Goal: Task Accomplishment & Management: Manage account settings

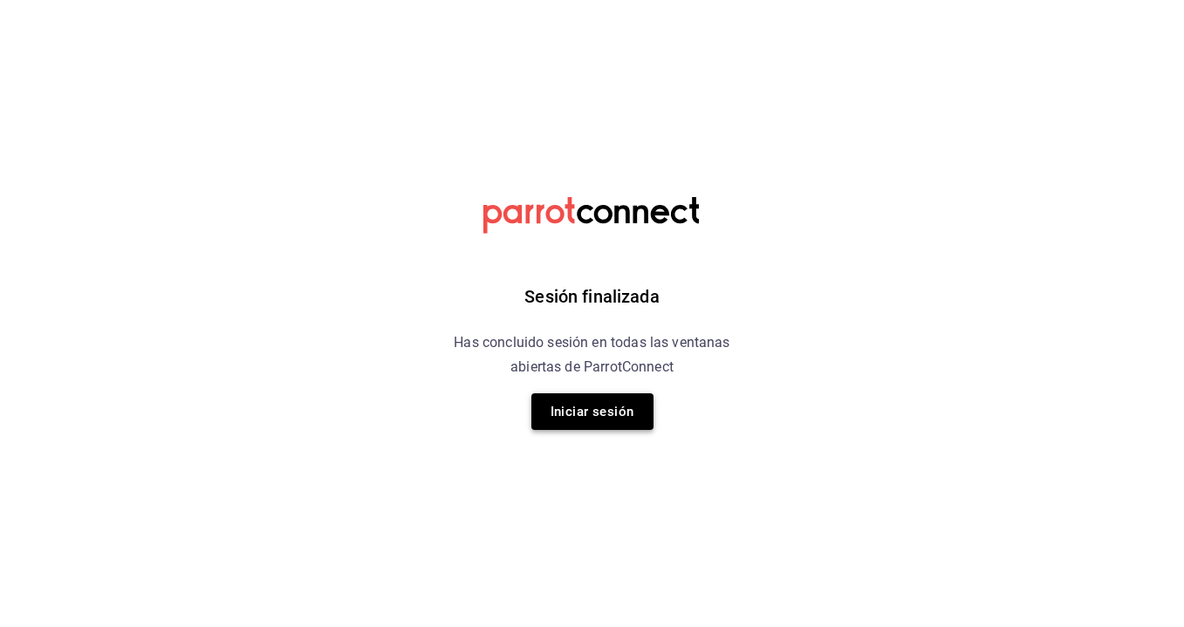
click at [604, 397] on button "Iniciar sesión" at bounding box center [592, 411] width 122 height 37
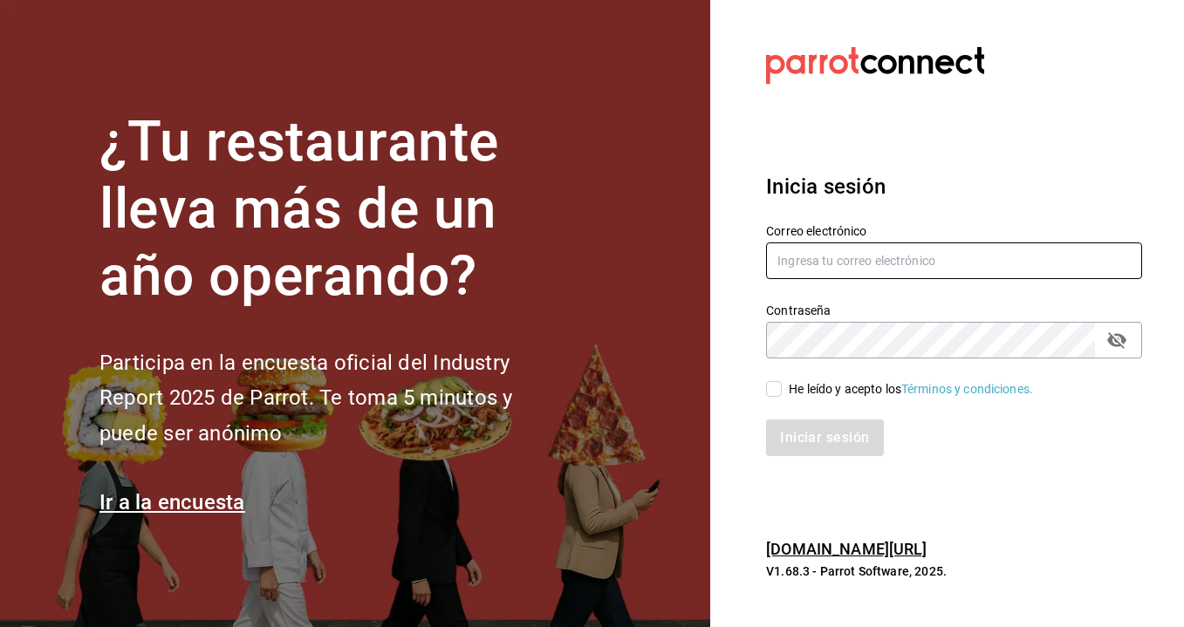
click at [814, 251] on input "text" at bounding box center [954, 261] width 376 height 37
type input "bernardo@breno.com.mx"
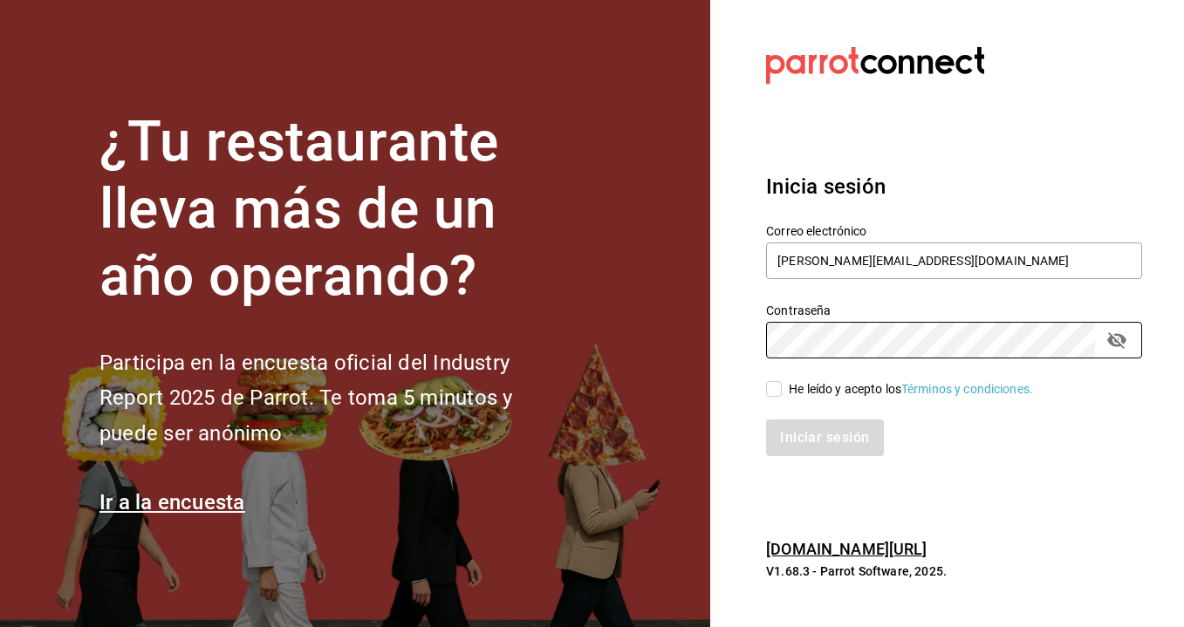
click at [769, 389] on input "He leído y acepto los Términos y condiciones." at bounding box center [774, 389] width 16 height 16
checkbox input "true"
click at [821, 455] on button "Iniciar sesión" at bounding box center [825, 438] width 119 height 37
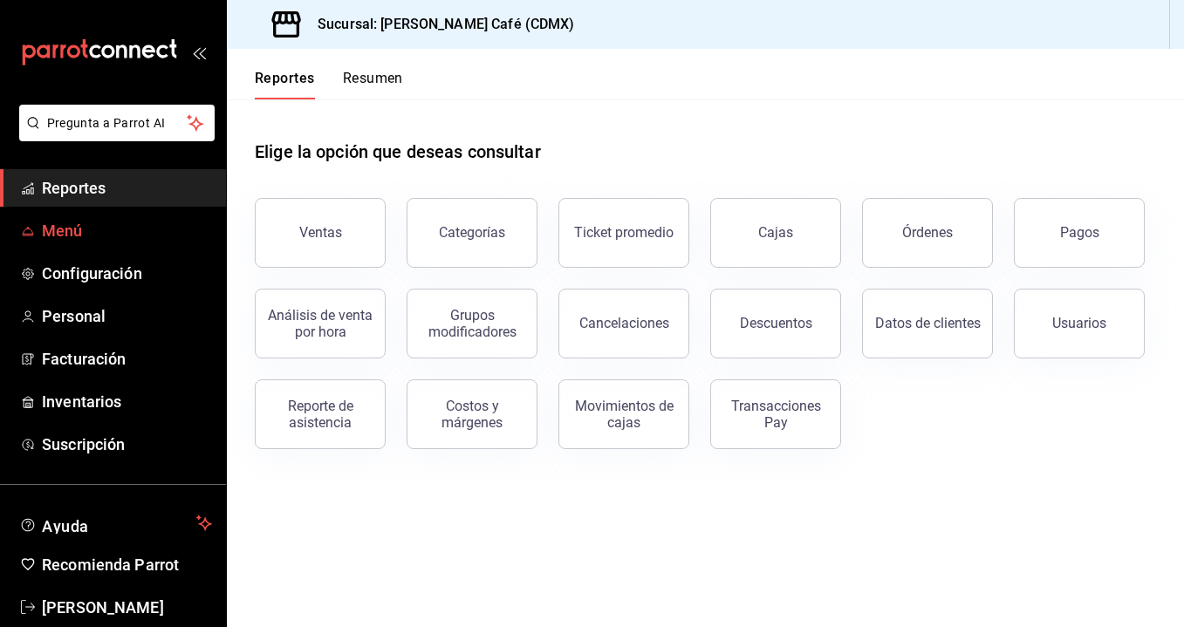
click at [87, 225] on span "Menú" at bounding box center [127, 231] width 170 height 24
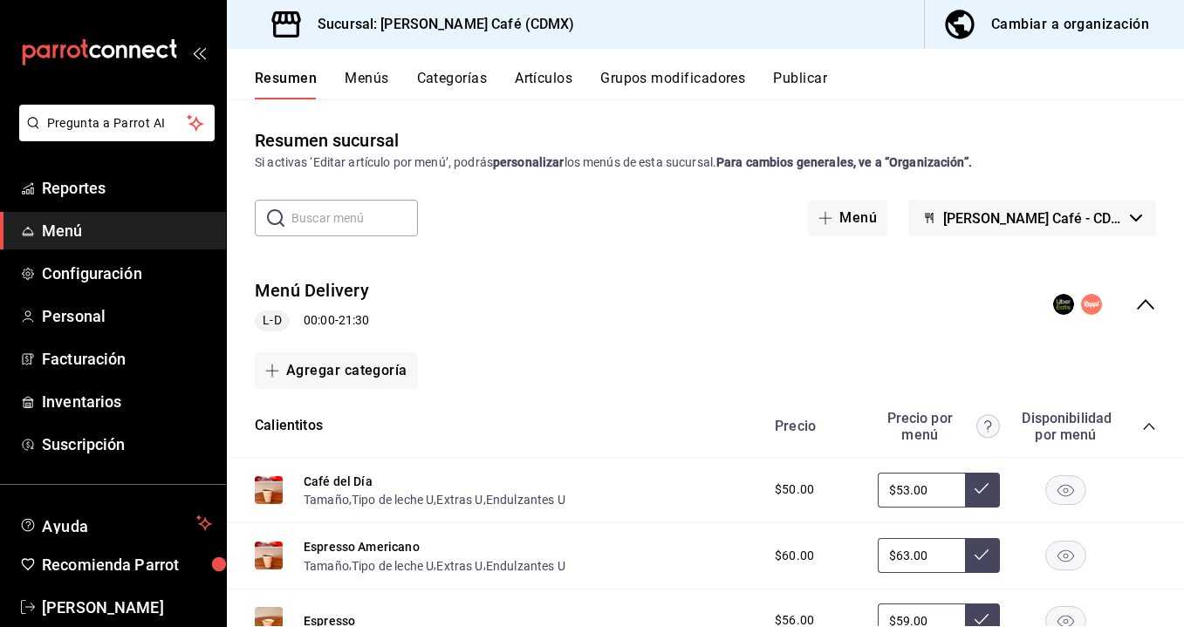
click at [1002, 20] on div "Cambiar a organización" at bounding box center [1070, 24] width 158 height 24
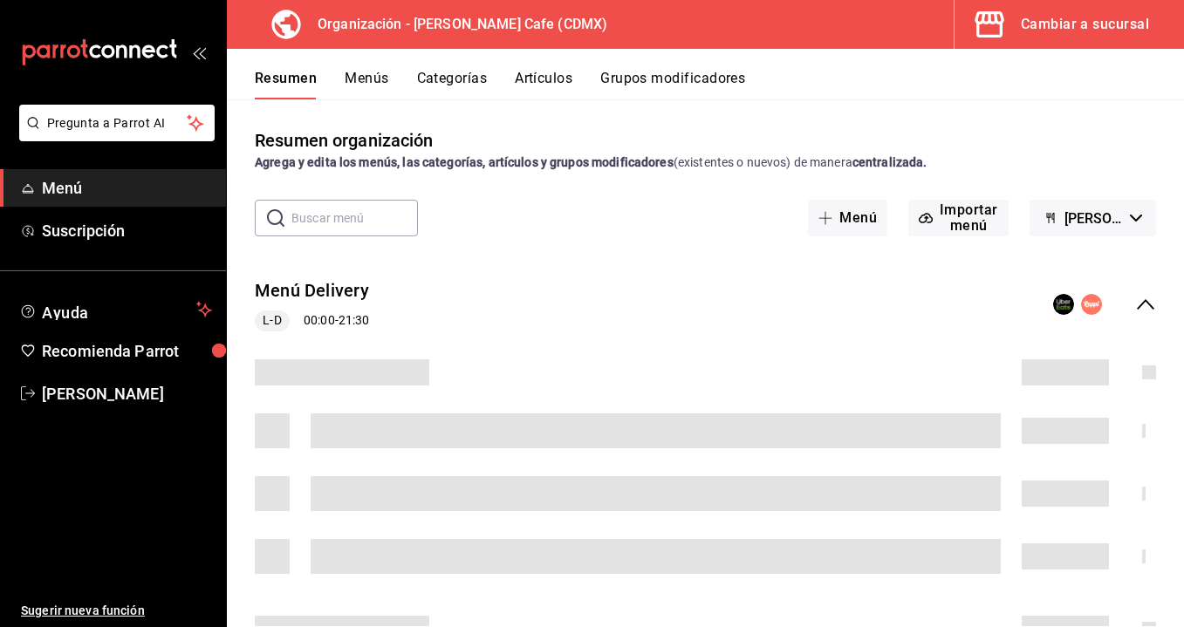
click at [652, 88] on button "Grupos modificadores" at bounding box center [672, 85] width 145 height 30
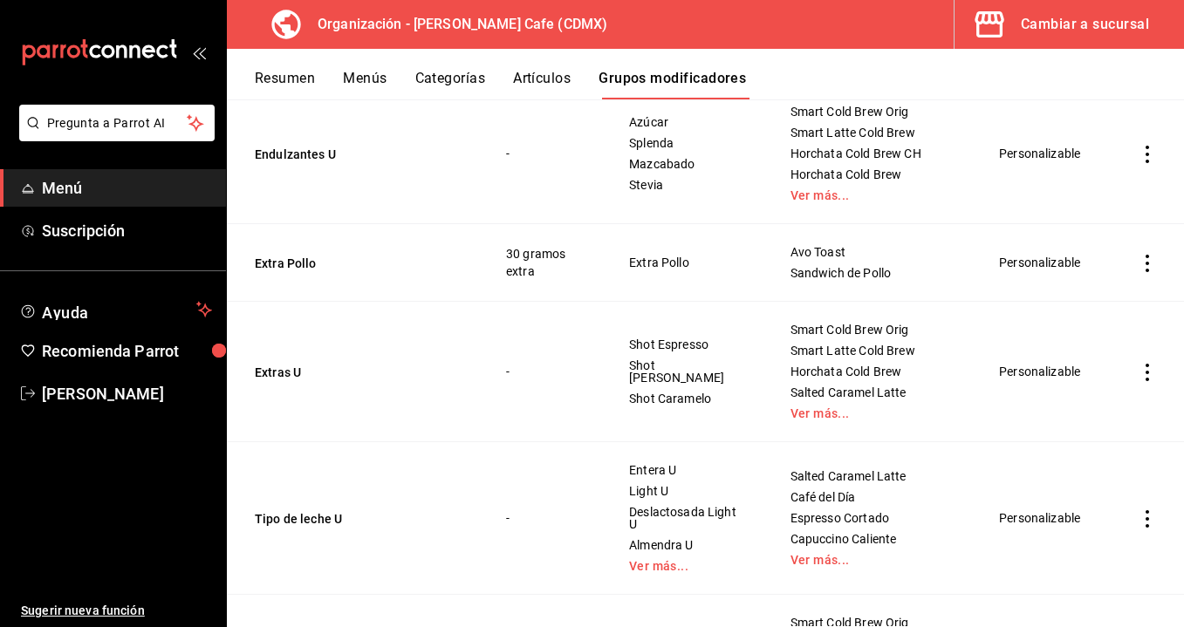
scroll to position [423, 0]
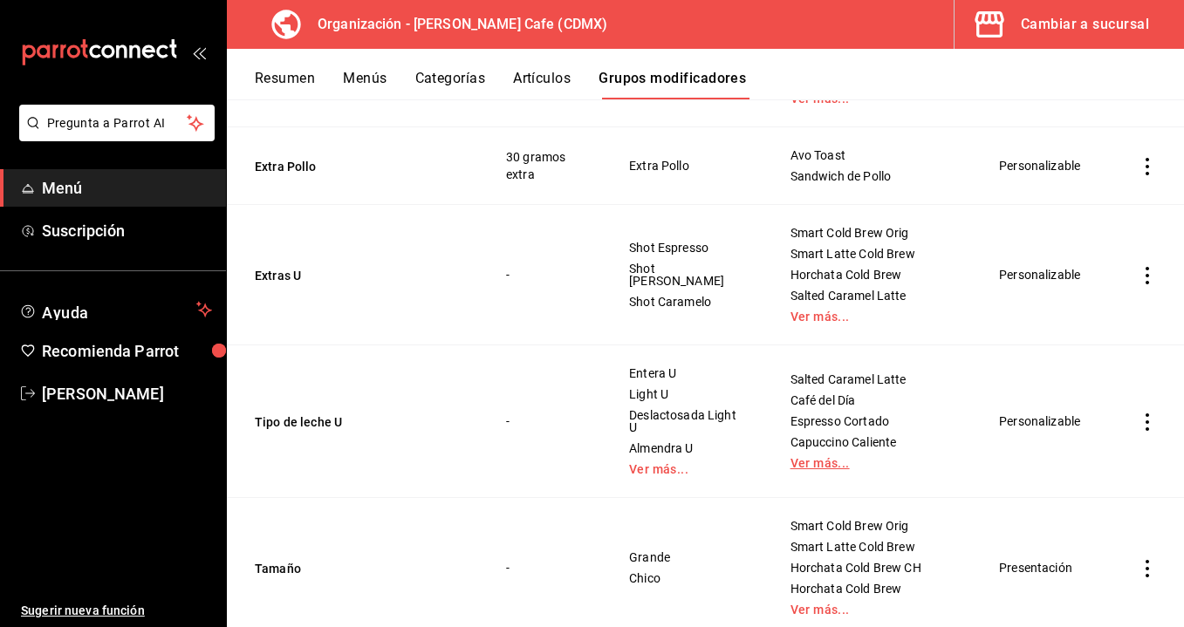
click at [817, 464] on link "Ver más..." at bounding box center [873, 463] width 167 height 12
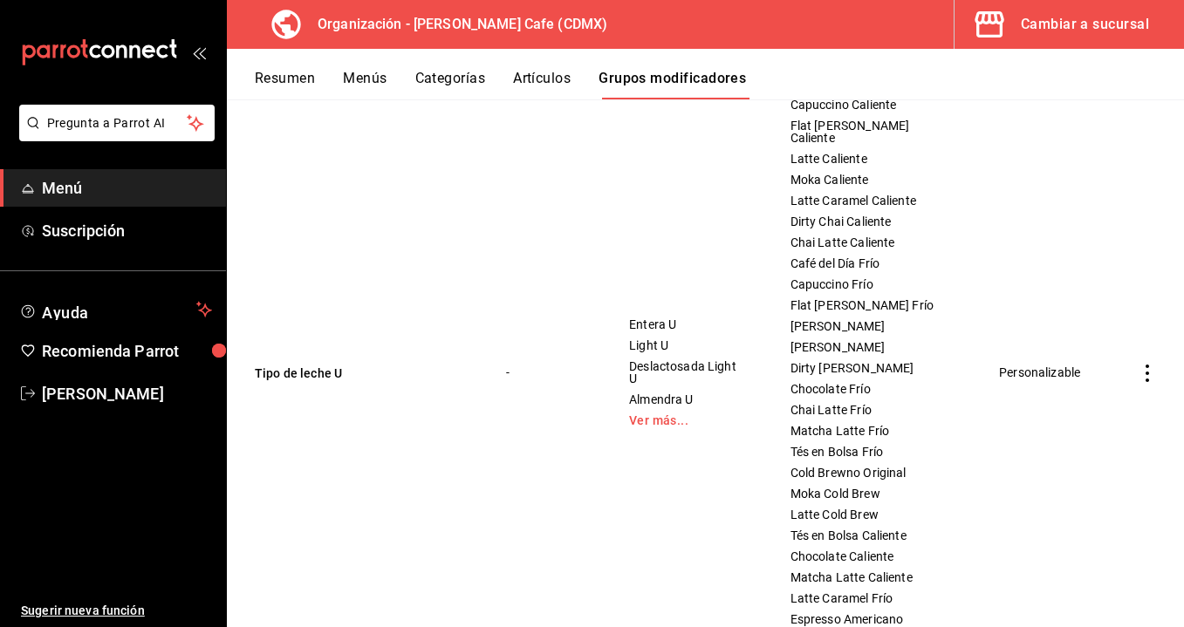
scroll to position [827, 0]
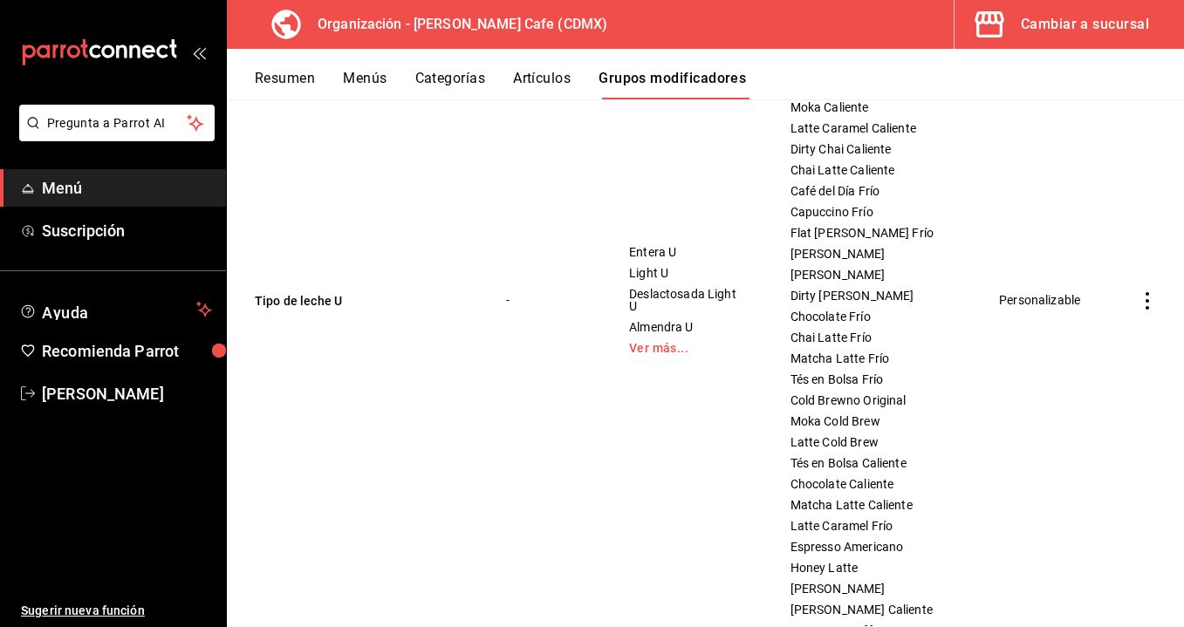
click at [1142, 296] on icon "actions" at bounding box center [1146, 300] width 17 height 17
click at [1077, 325] on li "Editar" at bounding box center [1079, 336] width 105 height 36
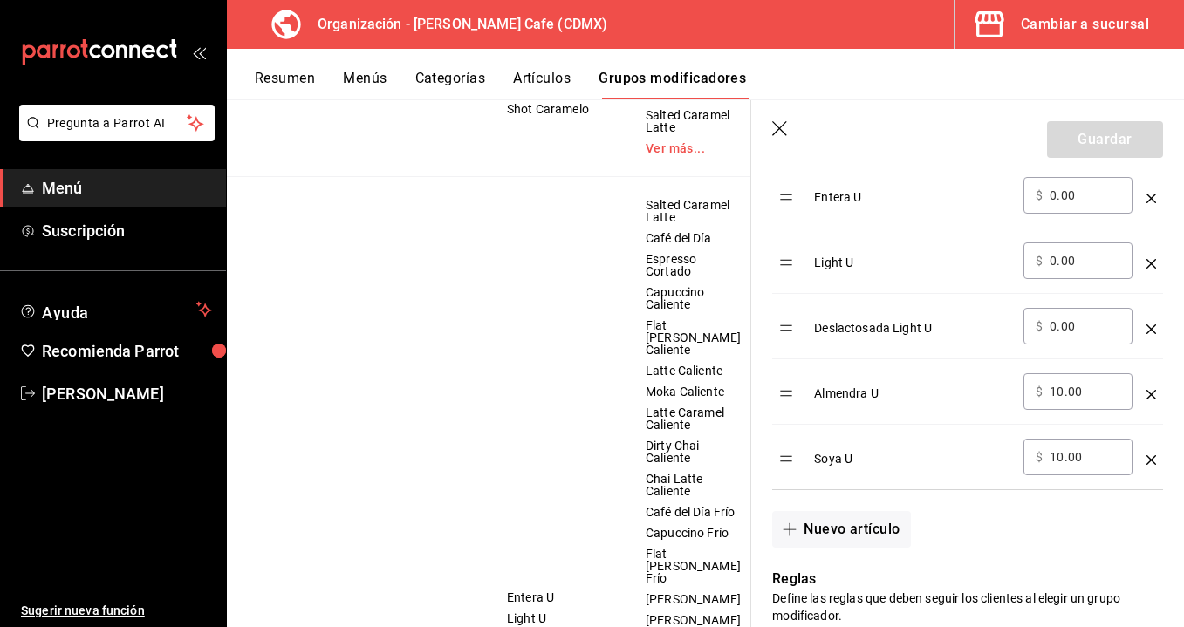
scroll to position [647, 0]
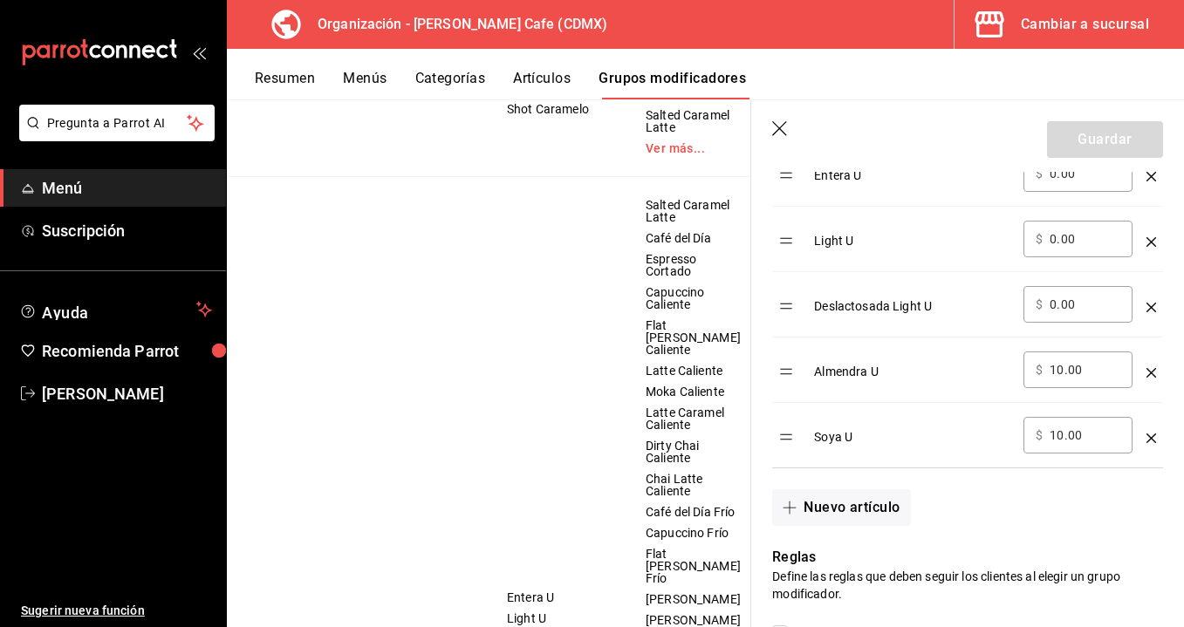
click at [1152, 438] on icon "optionsTable" at bounding box center [1151, 439] width 10 height 10
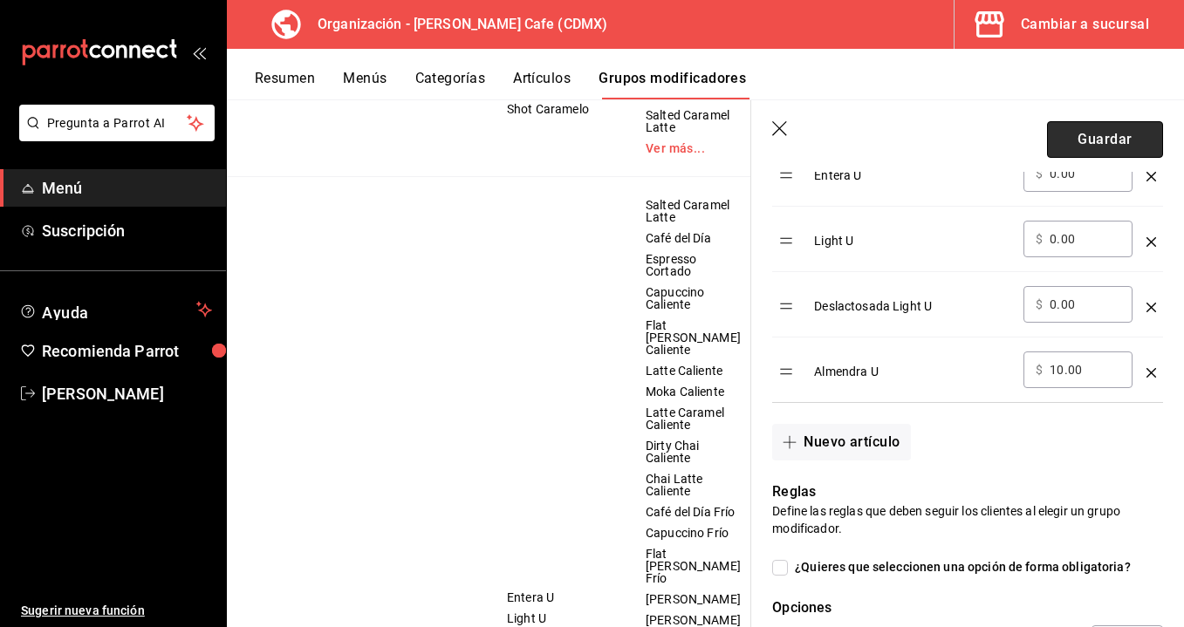
click at [1105, 150] on button "Guardar" at bounding box center [1105, 139] width 116 height 37
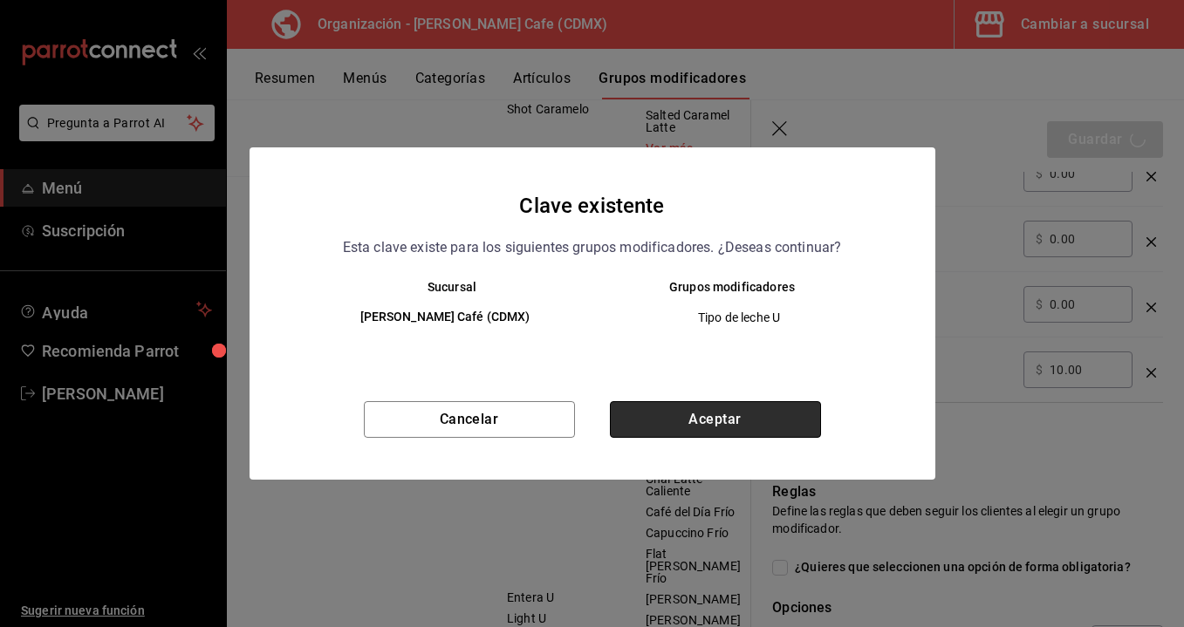
click at [738, 424] on button "Aceptar" at bounding box center [715, 419] width 211 height 37
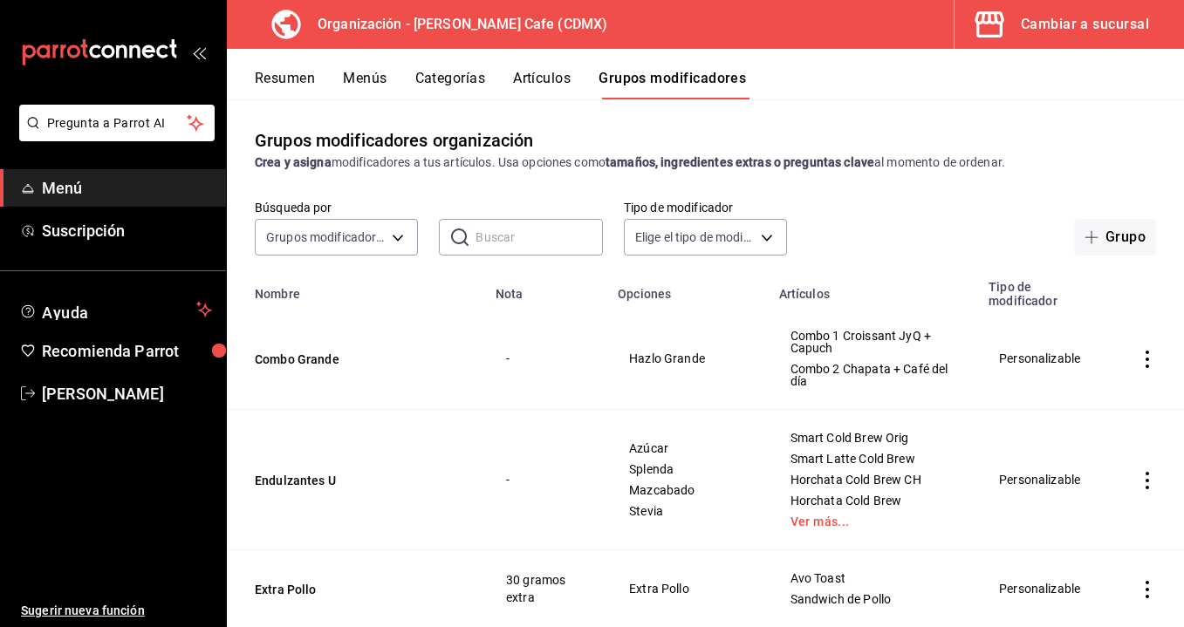
click at [288, 81] on button "Resumen" at bounding box center [285, 85] width 60 height 30
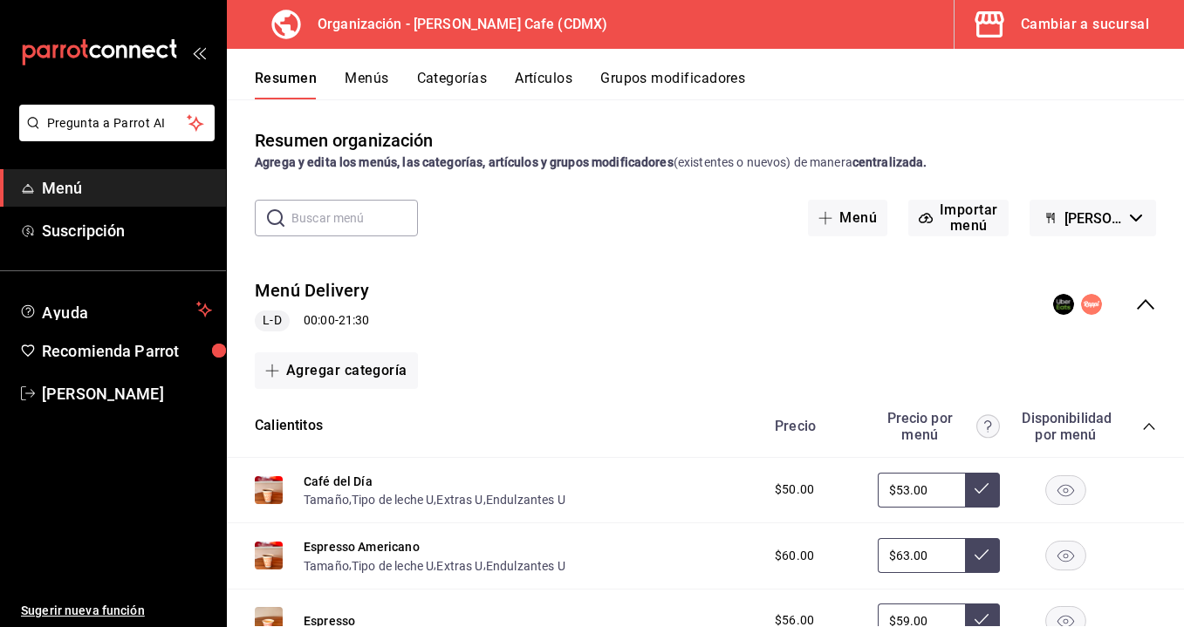
click at [366, 79] on button "Menús" at bounding box center [367, 85] width 44 height 30
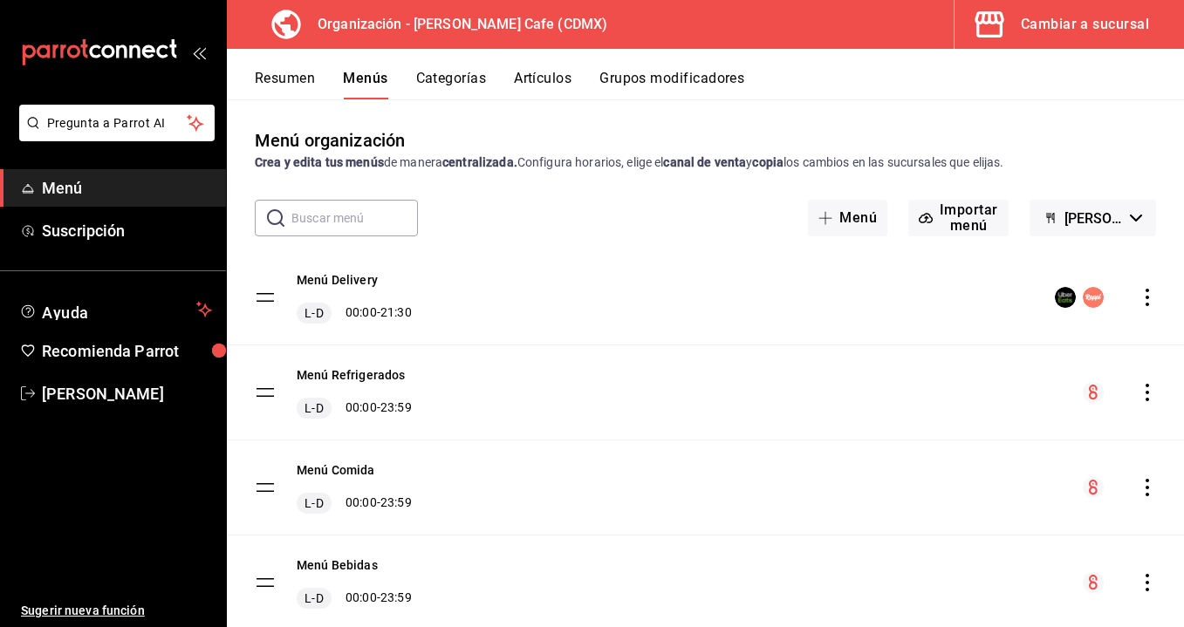
click at [1150, 303] on icon "actions" at bounding box center [1146, 297] width 17 height 17
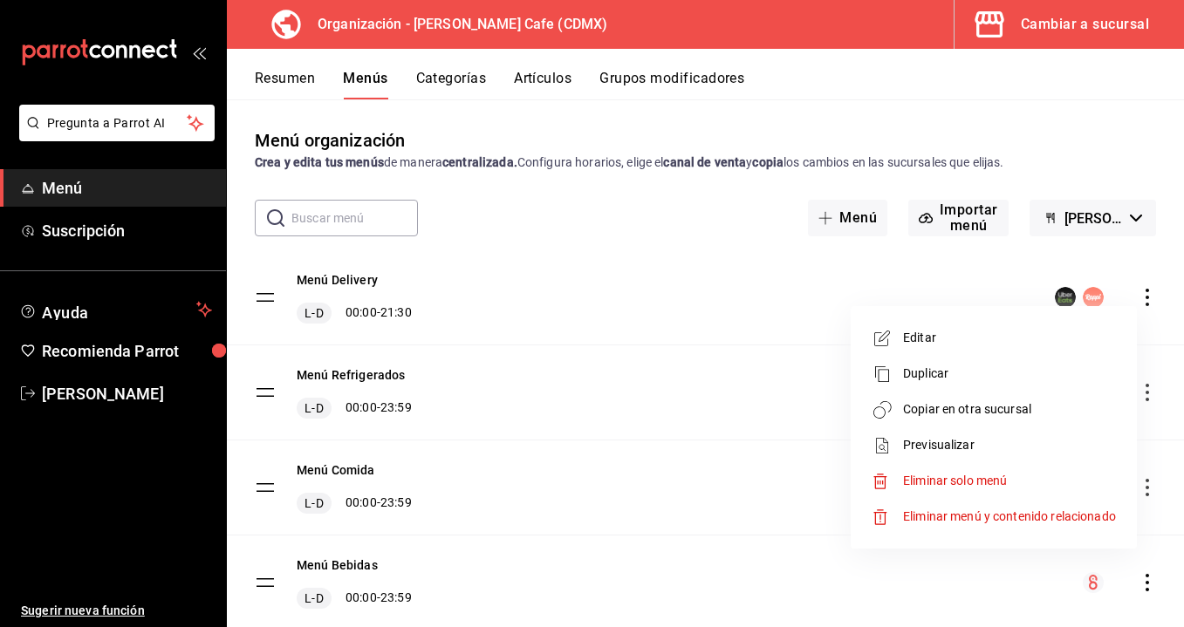
click at [975, 403] on span "Copiar en otra sucursal" at bounding box center [1009, 409] width 213 height 18
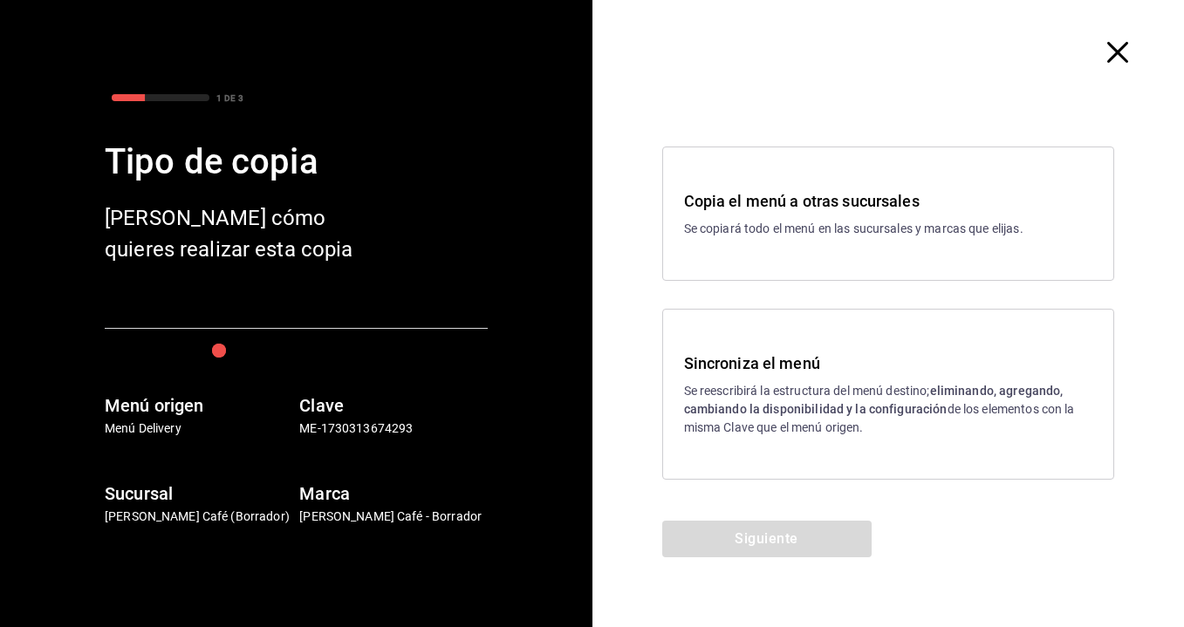
click at [883, 396] on p "Se reescribirá la estructura del menú destino; eliminando, agregando, cambiando…" at bounding box center [888, 409] width 409 height 55
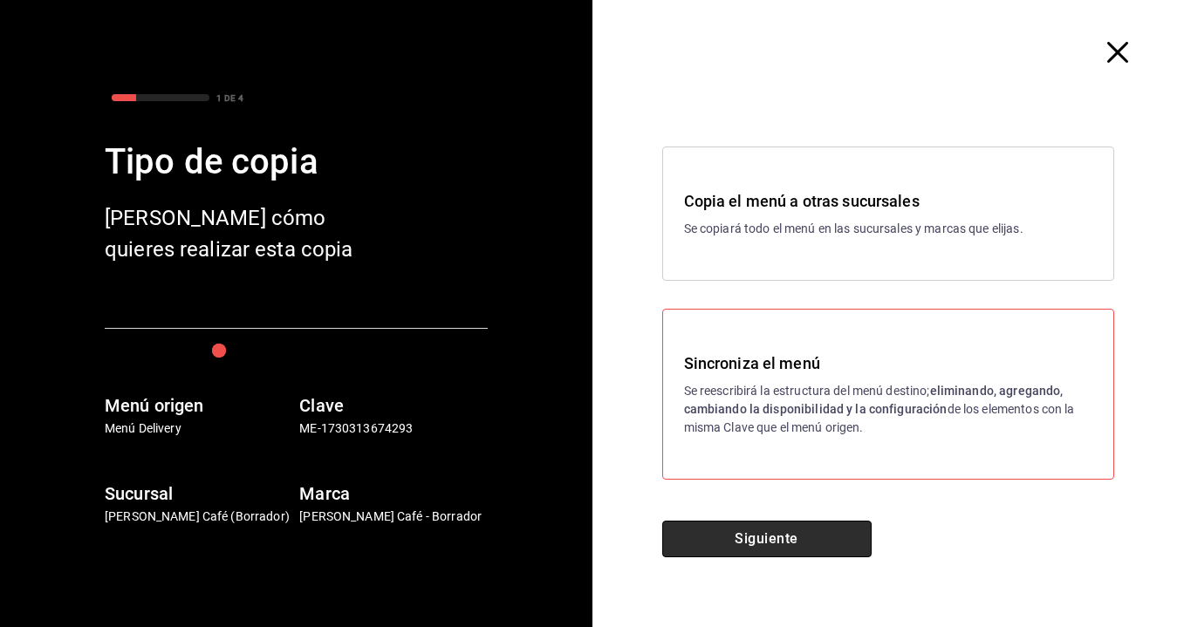
click at [737, 534] on button "Siguiente" at bounding box center [766, 539] width 209 height 37
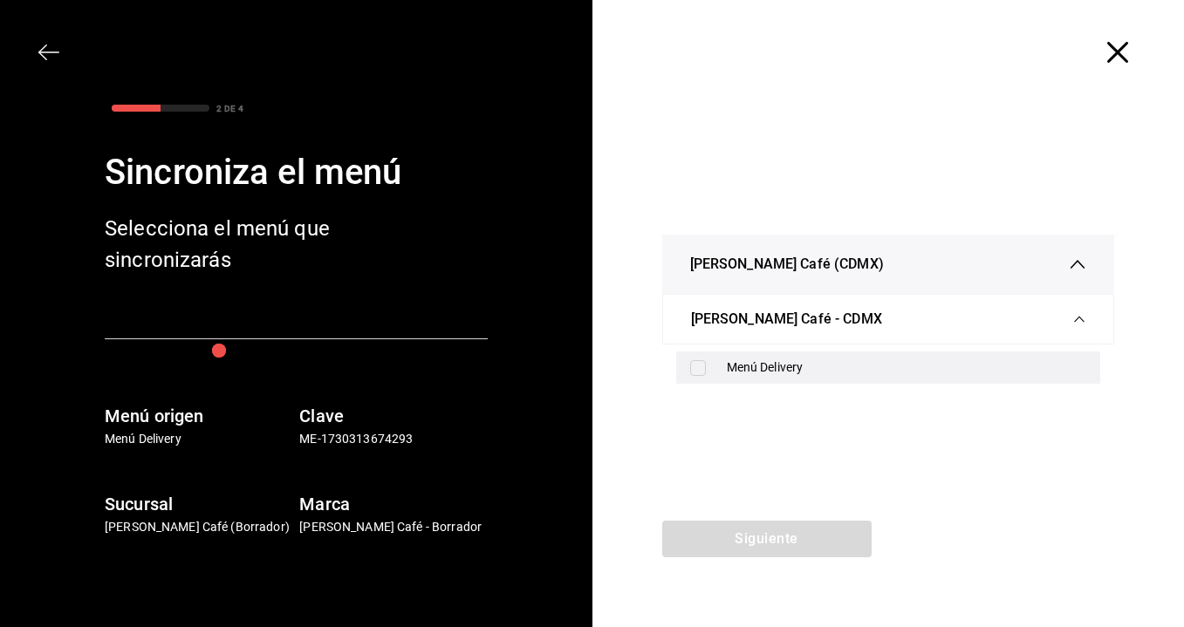
click at [713, 361] on div "Menú Delivery" at bounding box center [888, 368] width 425 height 32
checkbox input "true"
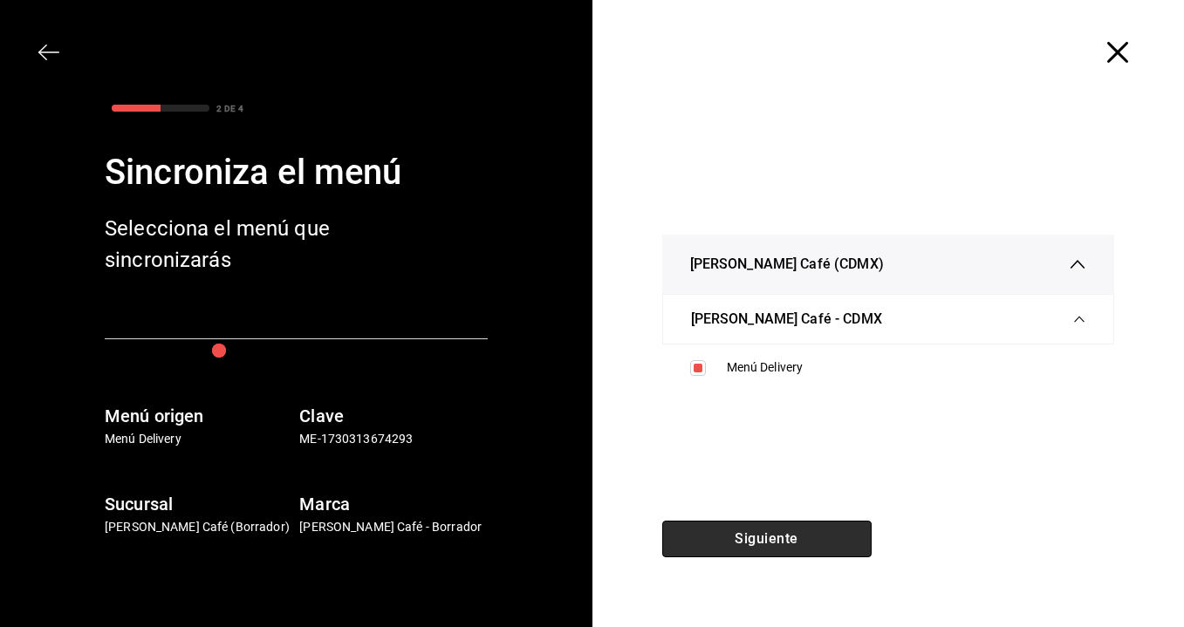
click at [737, 551] on button "Siguiente" at bounding box center [766, 539] width 209 height 37
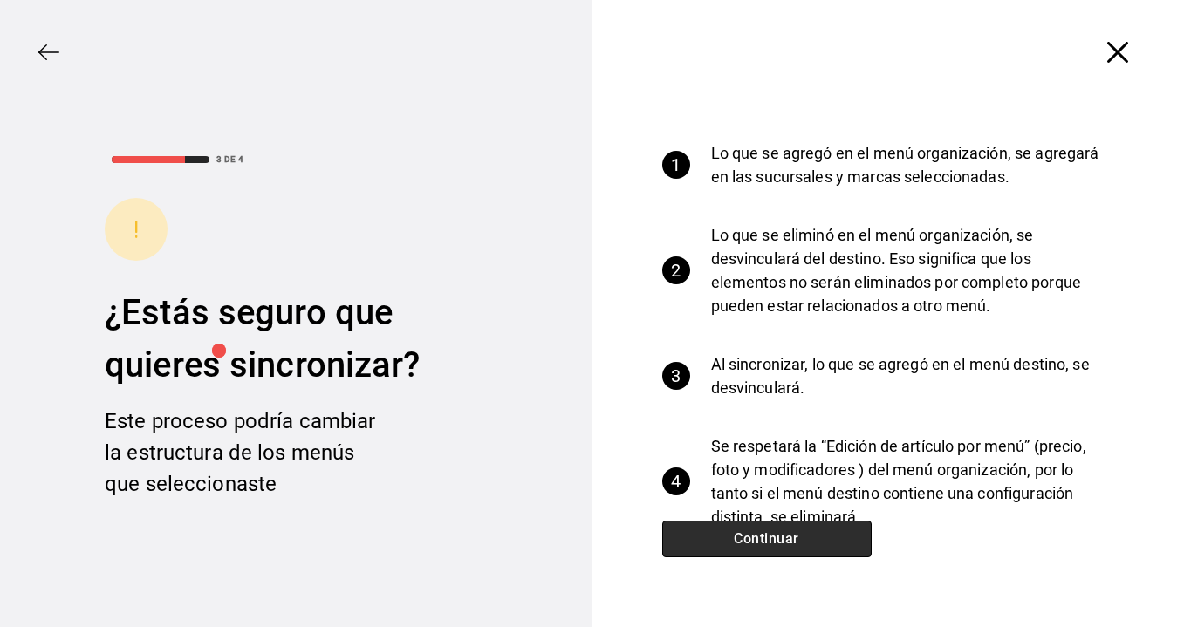
click at [737, 551] on button "Continuar" at bounding box center [766, 539] width 209 height 37
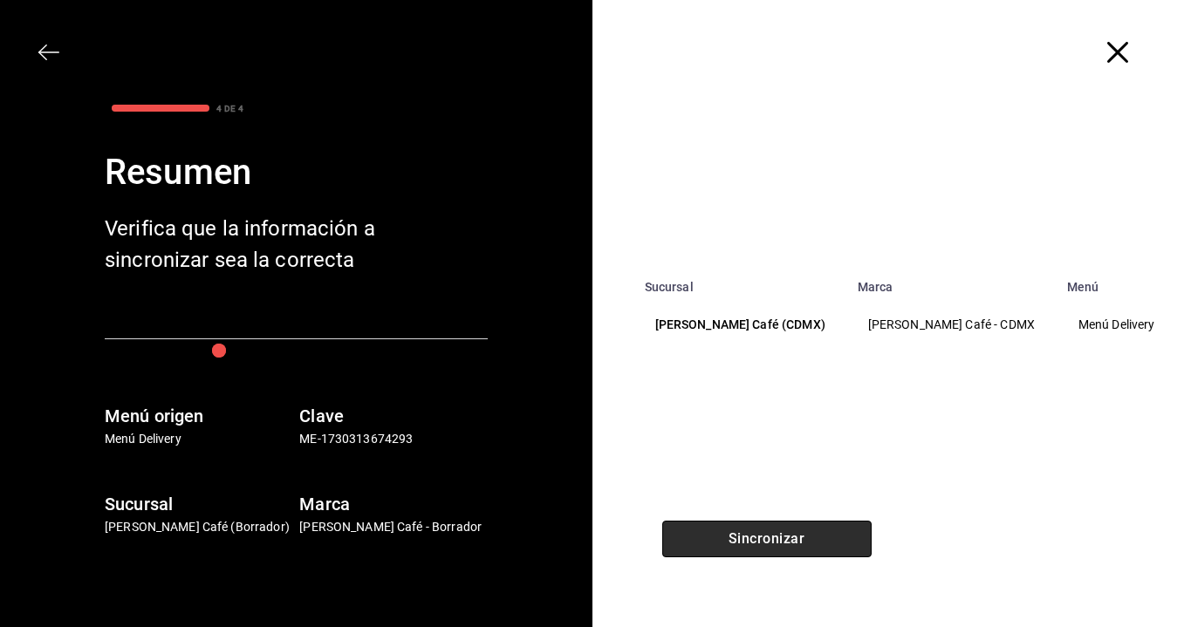
click at [737, 551] on button "Sincronizar" at bounding box center [766, 539] width 209 height 37
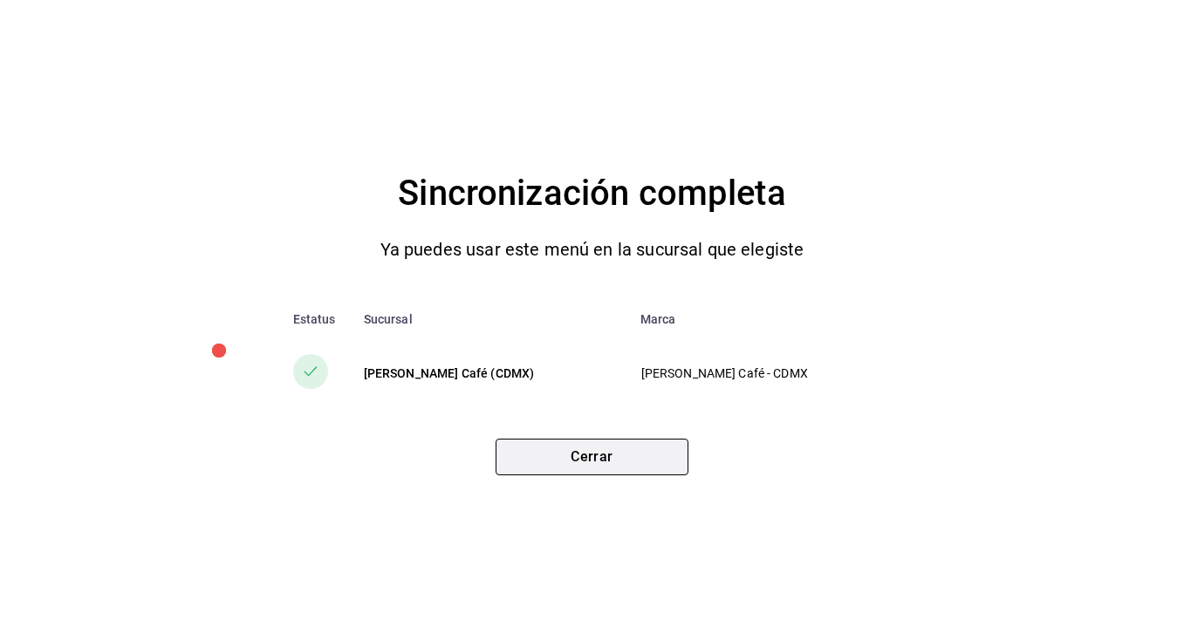
click at [569, 458] on button "Cerrar" at bounding box center [592, 457] width 193 height 37
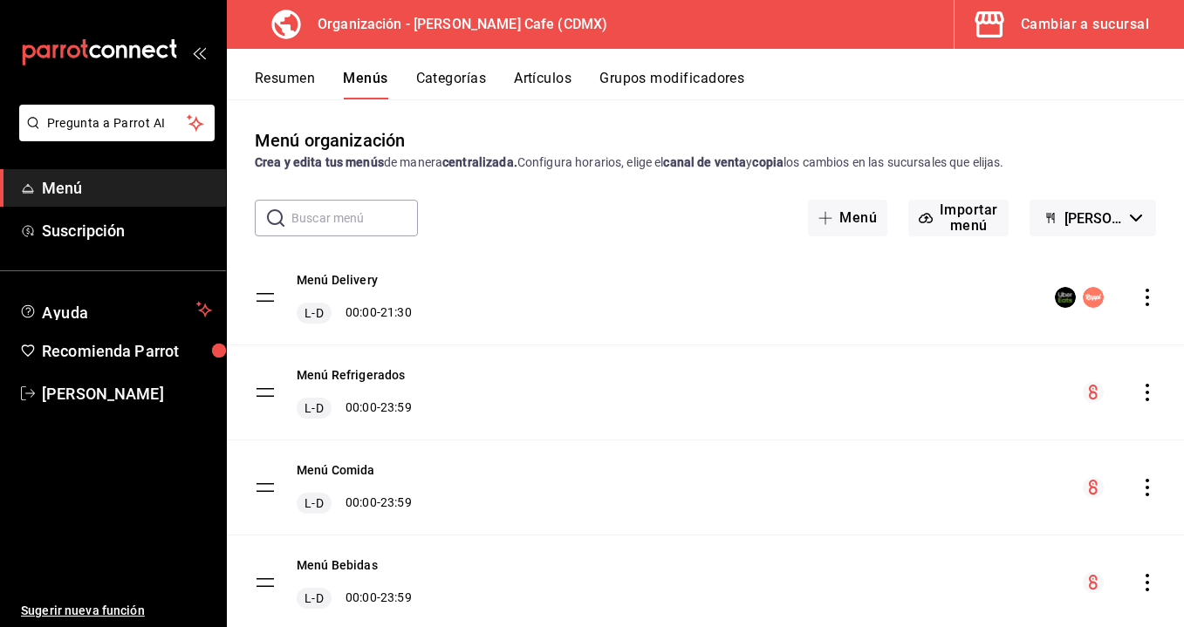
click at [1043, 39] on button "Cambiar a sucursal" at bounding box center [1061, 24] width 215 height 49
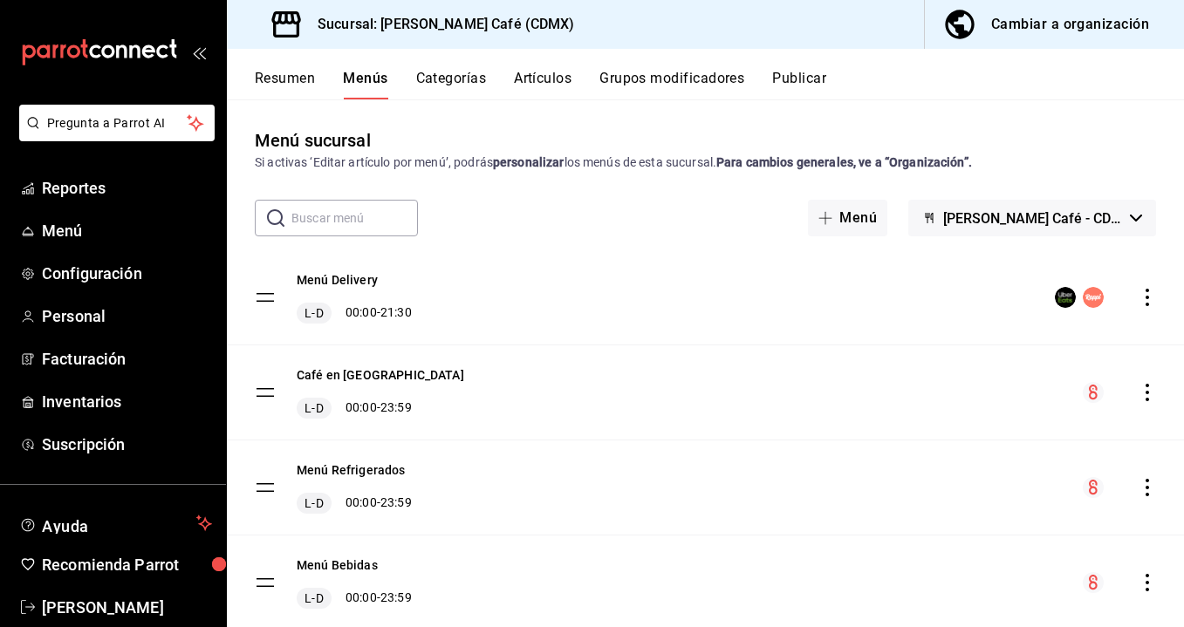
click at [1031, 220] on span "[PERSON_NAME] Café - CDMX" at bounding box center [1033, 218] width 180 height 17
click at [838, 225] on div at bounding box center [592, 313] width 1184 height 627
click at [826, 76] on button "Publicar" at bounding box center [799, 85] width 54 height 30
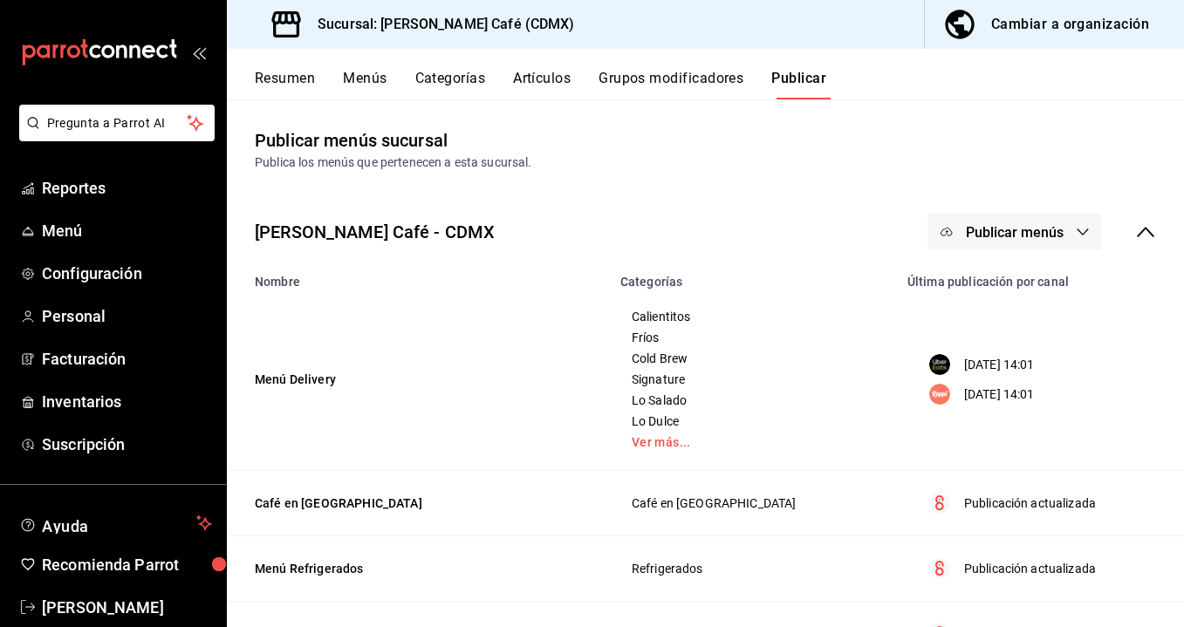
click at [1015, 241] on button "Publicar menús" at bounding box center [1014, 232] width 174 height 37
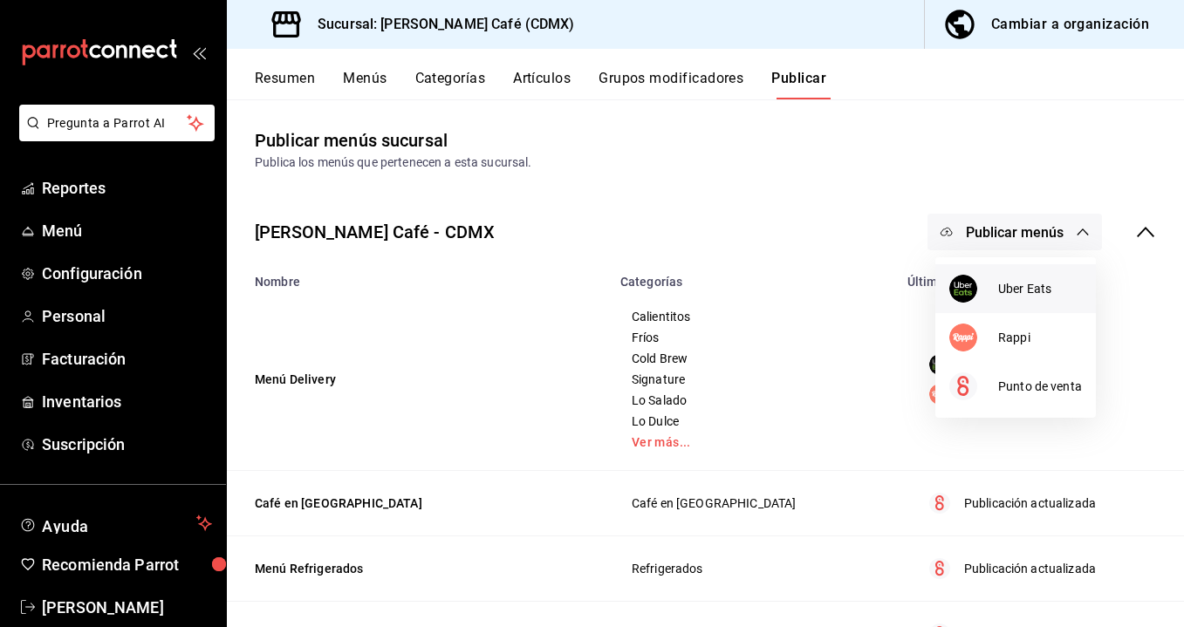
click at [1015, 295] on span "Uber Eats" at bounding box center [1040, 289] width 84 height 18
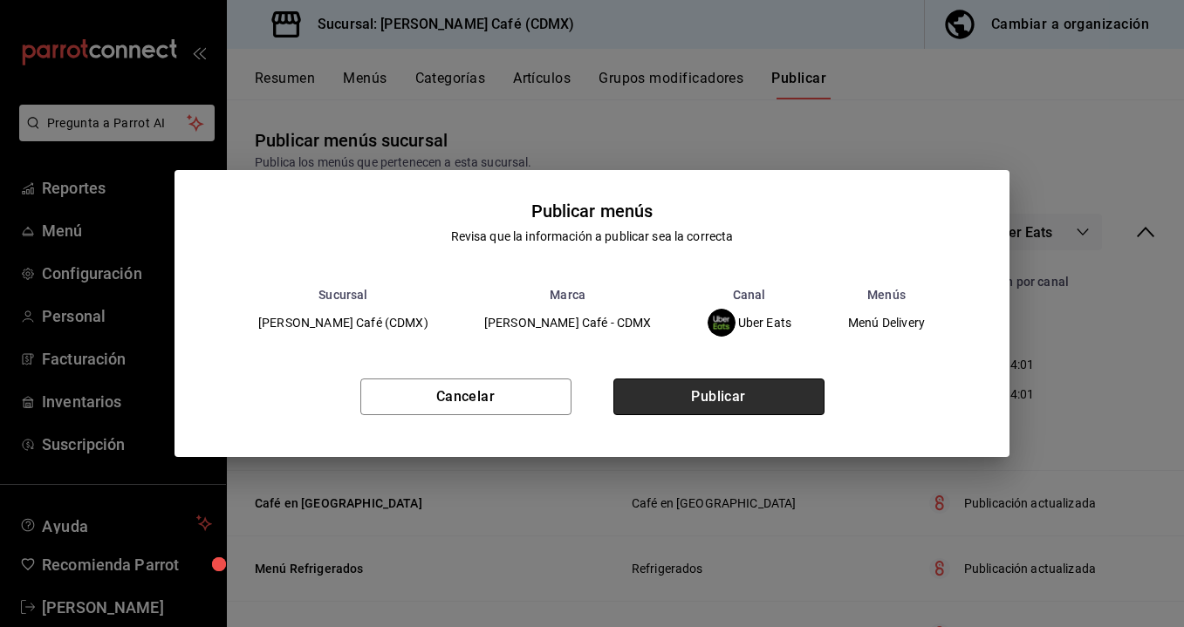
click at [751, 406] on button "Publicar" at bounding box center [718, 397] width 211 height 37
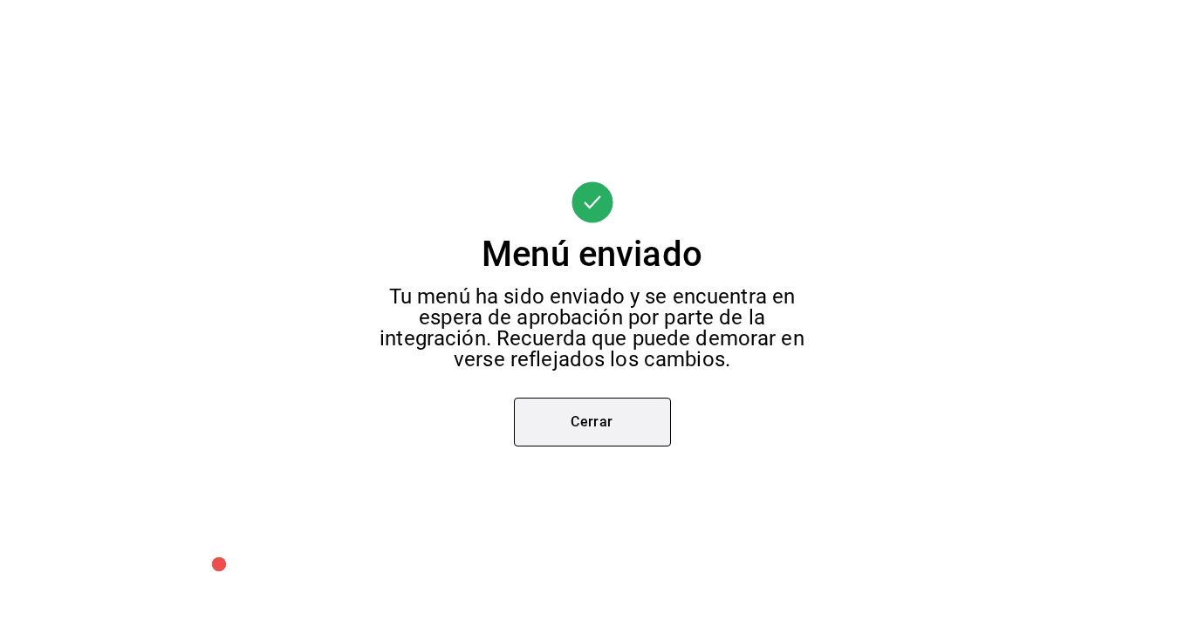
click at [606, 416] on button "Cerrar" at bounding box center [592, 422] width 157 height 49
